Goal: Transaction & Acquisition: Purchase product/service

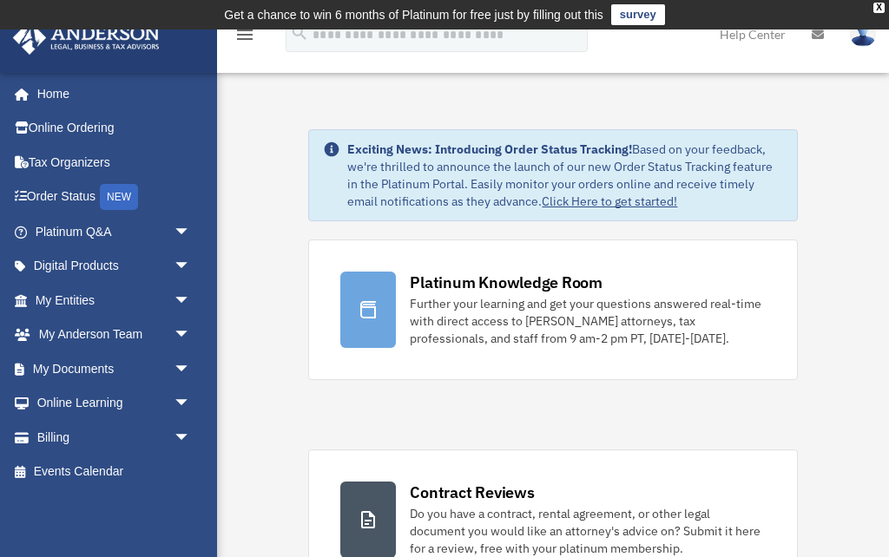
click at [181, 436] on span "arrow_drop_down" at bounding box center [191, 438] width 35 height 36
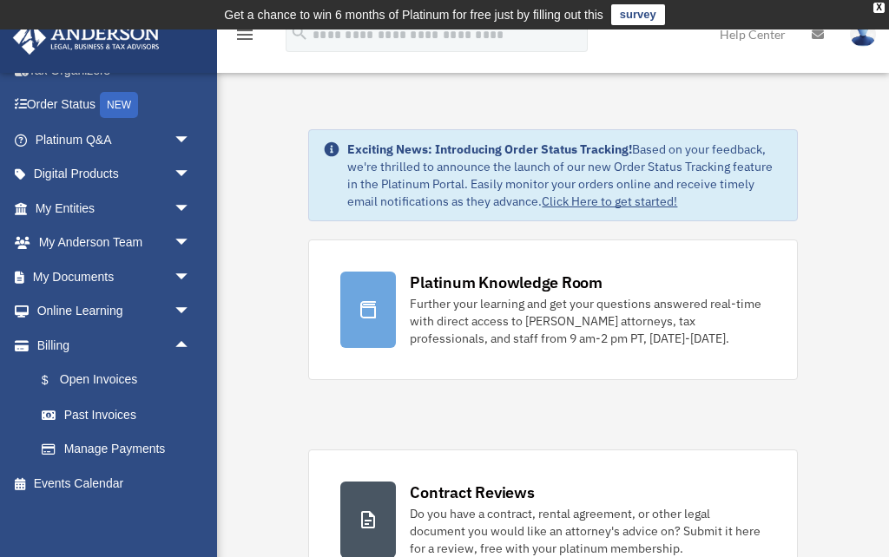
scroll to position [91, 0]
click at [84, 343] on link "Billing arrow_drop_up" at bounding box center [114, 346] width 205 height 35
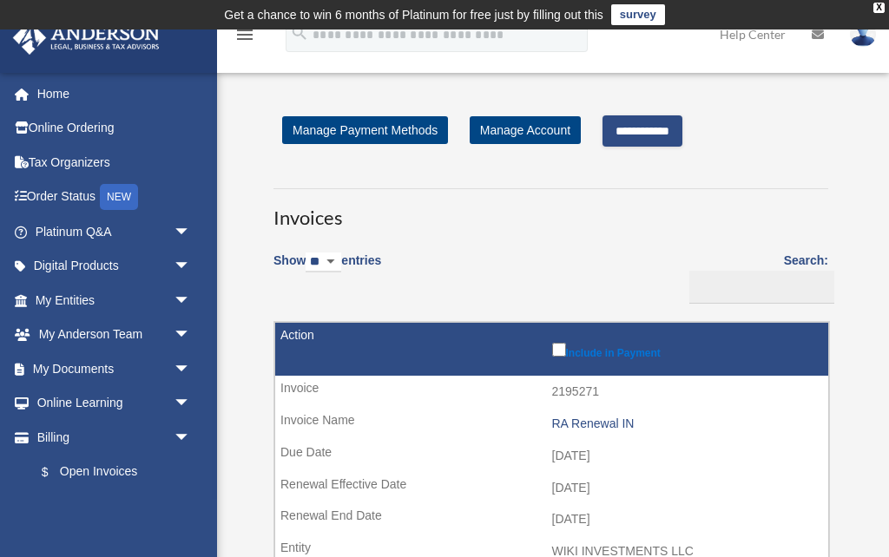
click at [679, 141] on input "**********" at bounding box center [642, 130] width 80 height 31
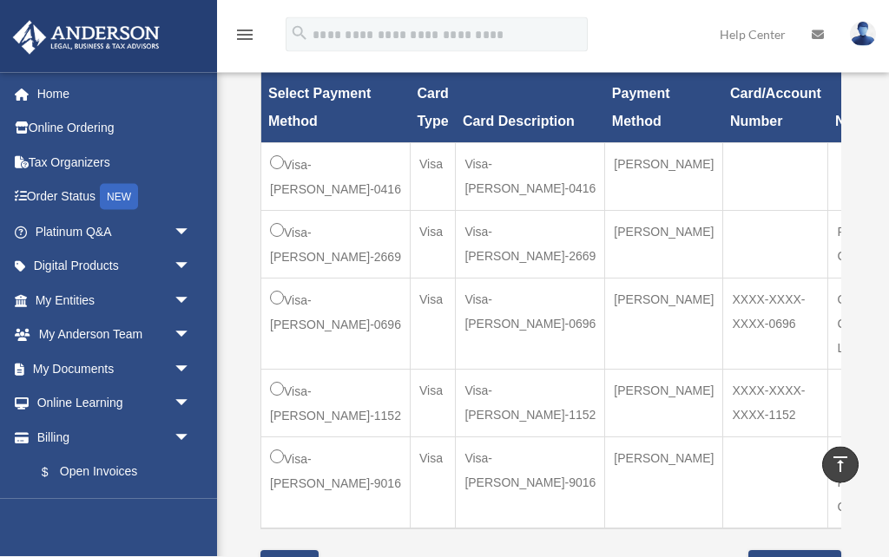
scroll to position [572, 0]
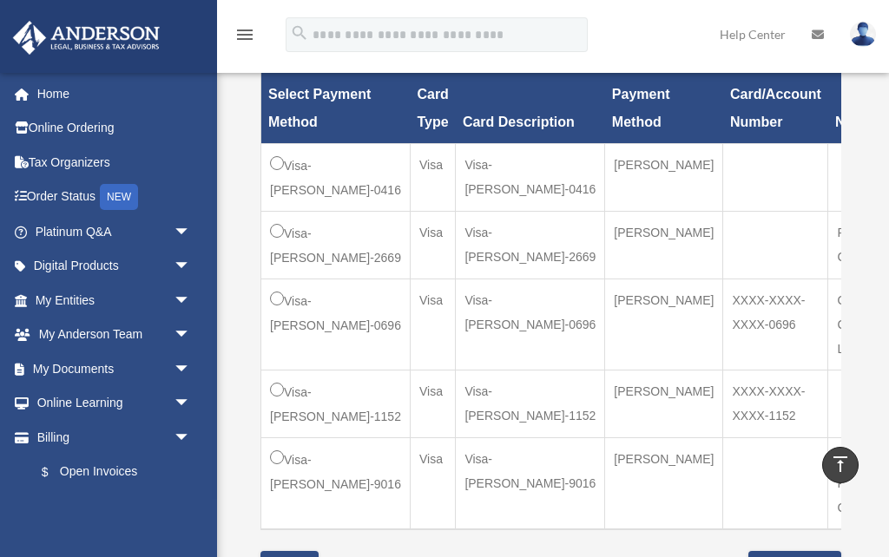
click at [769, 551] on input "**********" at bounding box center [794, 566] width 93 height 31
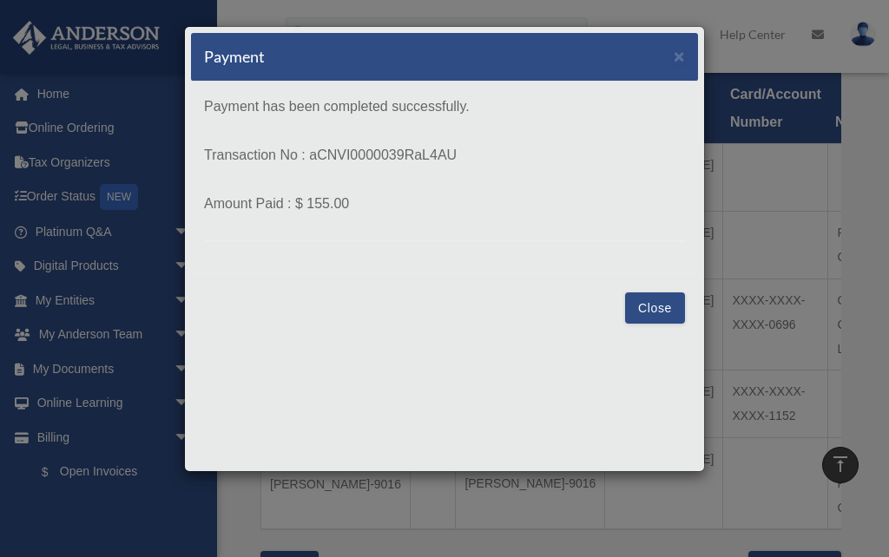
click at [656, 318] on button "Close" at bounding box center [655, 307] width 60 height 31
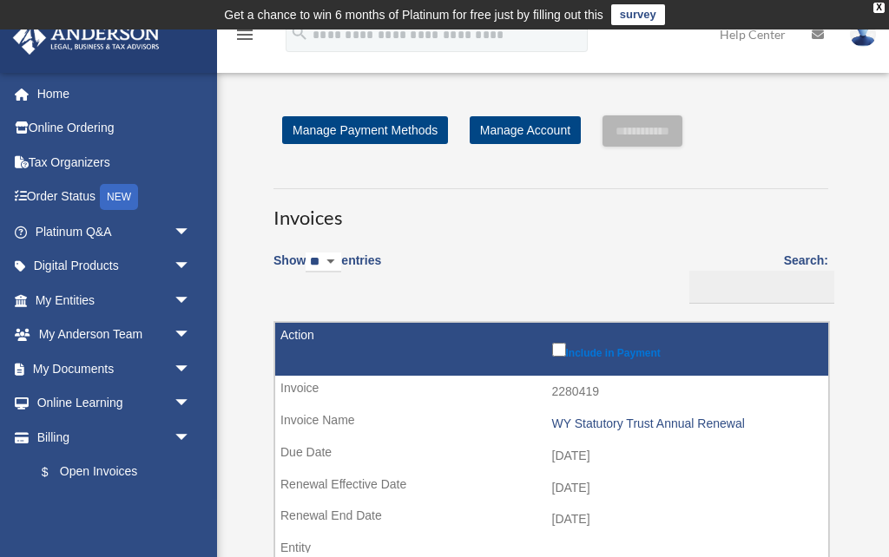
click at [884, 12] on td "Get a chance to win 6 months of Platinum for free just by filling out this surv…" at bounding box center [444, 15] width 889 height 30
click at [882, 4] on div "X" at bounding box center [878, 8] width 11 height 10
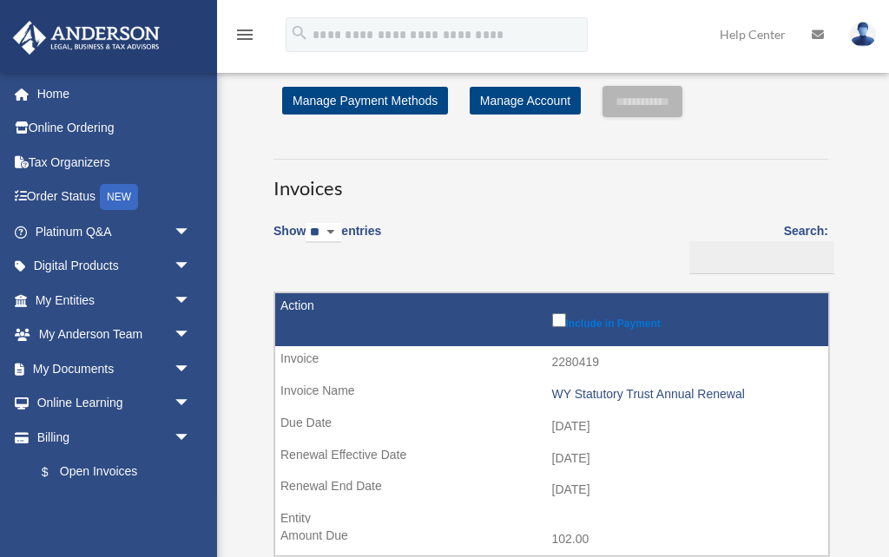
click at [870, 39] on img at bounding box center [863, 34] width 26 height 25
click at [605, 152] on link "Logout" at bounding box center [581, 152] width 174 height 36
